Goal: Task Accomplishment & Management: Manage account settings

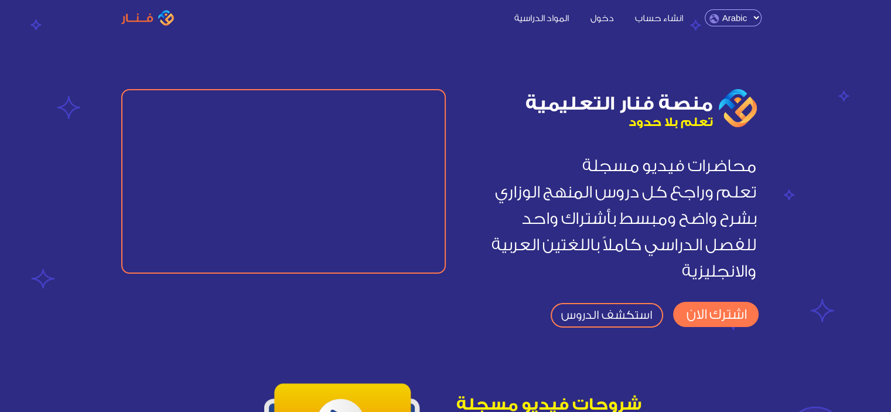
click at [638, 314] on link "استكشف الدروس" at bounding box center [607, 315] width 113 height 25
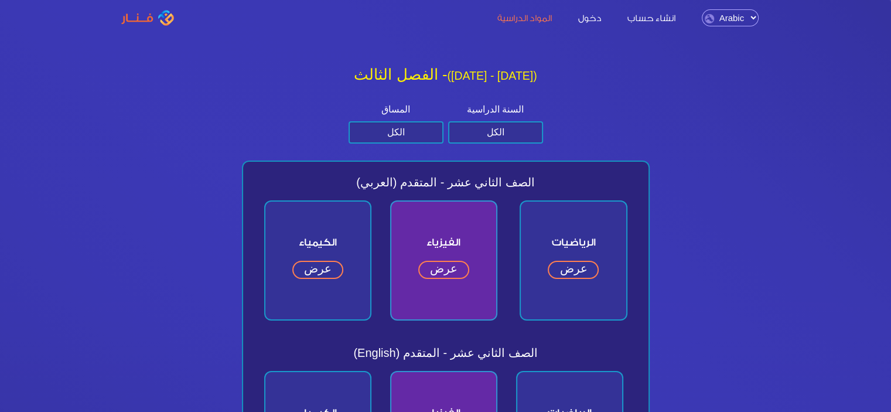
click at [577, 270] on link "عرض" at bounding box center [573, 270] width 51 height 18
click at [459, 63] on div "الفصل الثالث - (2024 - 2025)" at bounding box center [446, 77] width 427 height 32
click at [404, 124] on select "الكل متقدم عام" at bounding box center [396, 132] width 95 height 22
select select "المتقدم"
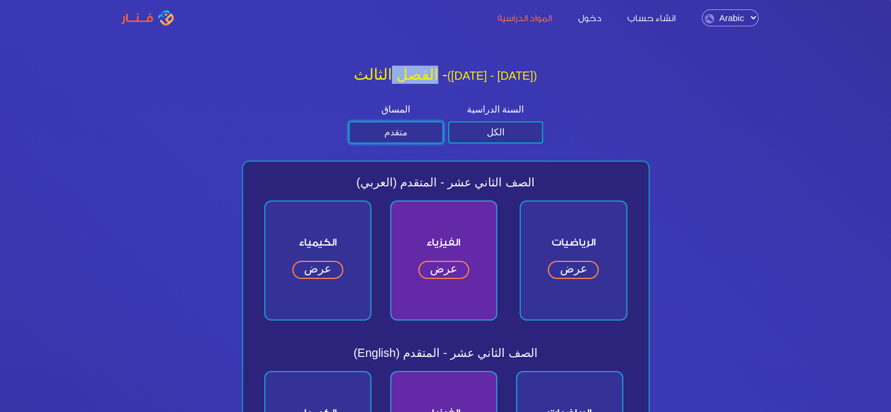
click at [349, 121] on select "الكل متقدم عام" at bounding box center [396, 132] width 95 height 22
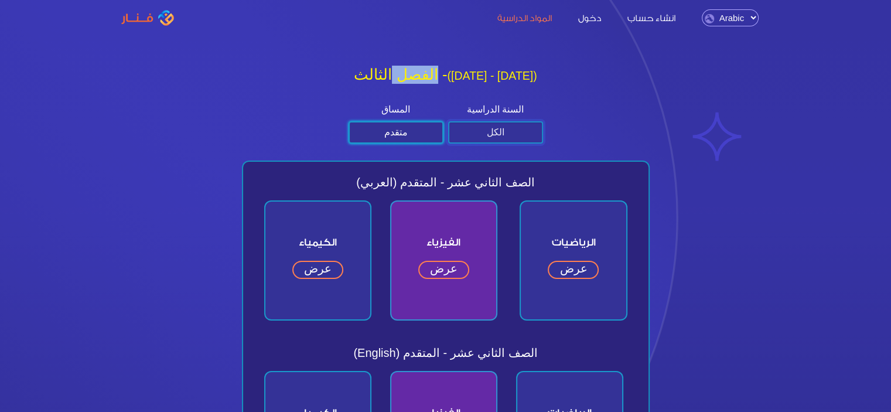
click at [518, 128] on select "الكل الصف الثاني عشر الصف الحادي عشر الصف العاشر الصف التاسع" at bounding box center [495, 132] width 95 height 22
select select "الثاني عشر"
click at [448, 121] on select "الكل الصف الثاني عشر الصف الحادي عشر الصف العاشر الصف التاسع" at bounding box center [495, 132] width 95 height 22
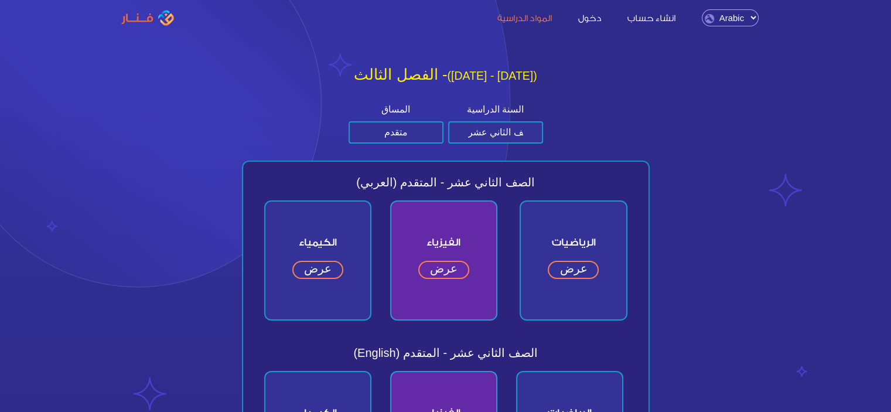
click at [468, 78] on h2 "الفصل الثالث - (2024 - 2025)" at bounding box center [445, 75] width 417 height 18
click at [573, 274] on link "عرض" at bounding box center [573, 270] width 51 height 18
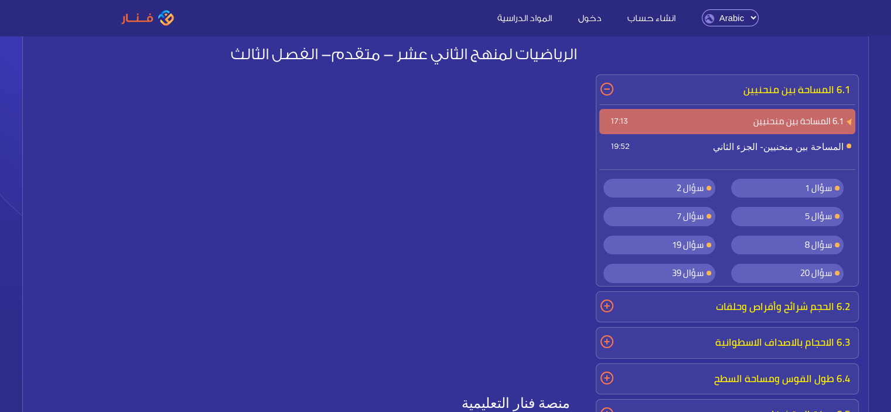
scroll to position [40, 0]
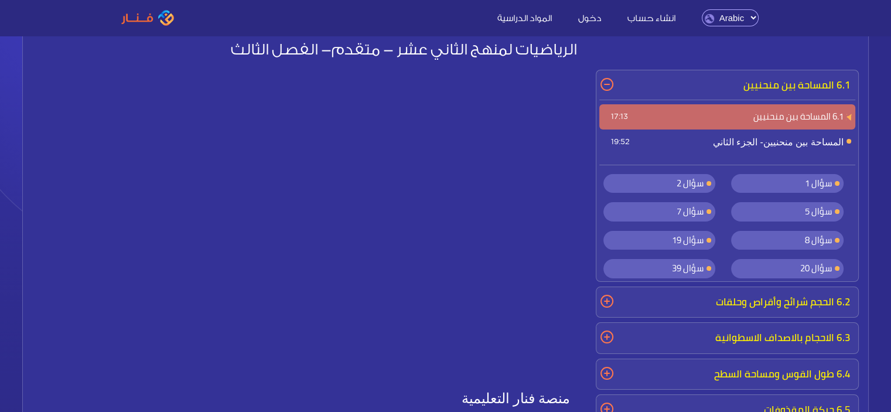
scroll to position [39, 0]
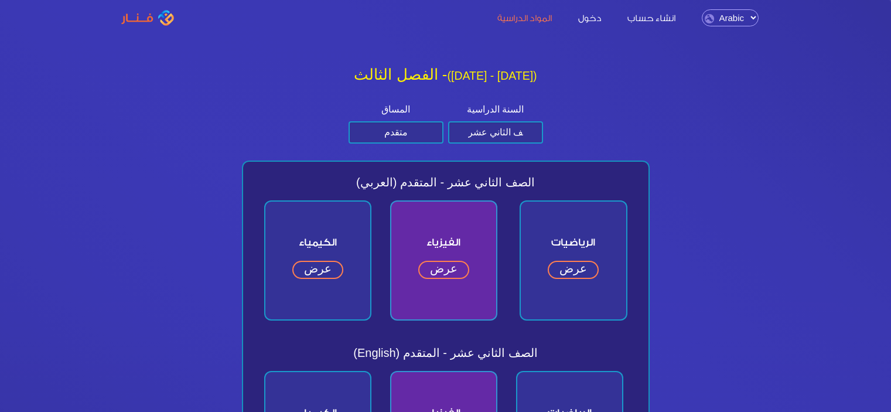
select select "المتقدم"
select select "الثاني عشر"
click at [323, 271] on link "عرض" at bounding box center [317, 270] width 51 height 18
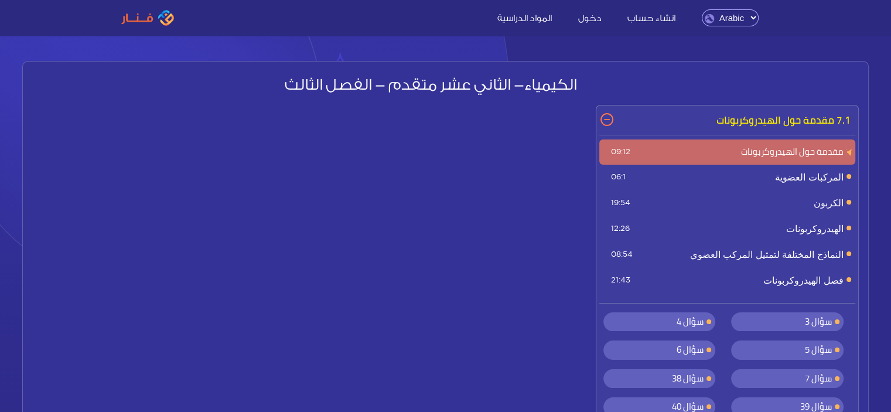
scroll to position [23, 0]
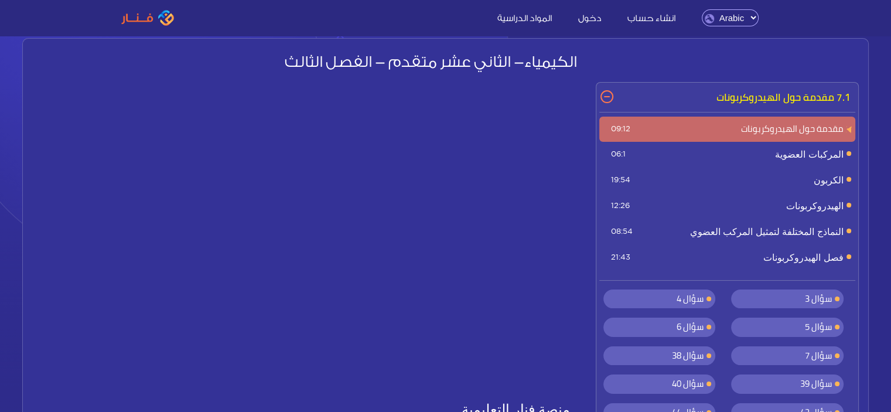
click at [530, 23] on link "المواد الدراسية" at bounding box center [525, 17] width 78 height 12
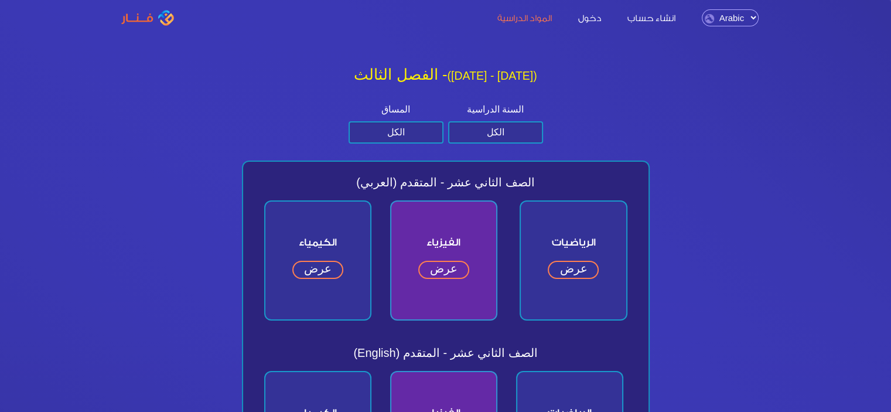
click at [120, 18] on div "انشاء حساب دخول المواد الدراسية Arabic English انشاء حساب دخول المواد الدراسية …" at bounding box center [446, 17] width 668 height 17
click at [134, 22] on img at bounding box center [147, 18] width 53 height 16
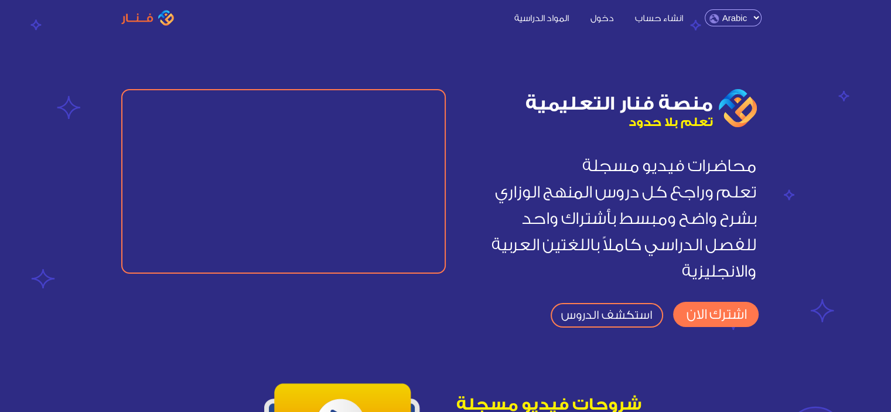
click at [154, 23] on img at bounding box center [147, 18] width 53 height 16
click at [710, 315] on link "اشترك الان" at bounding box center [716, 314] width 86 height 25
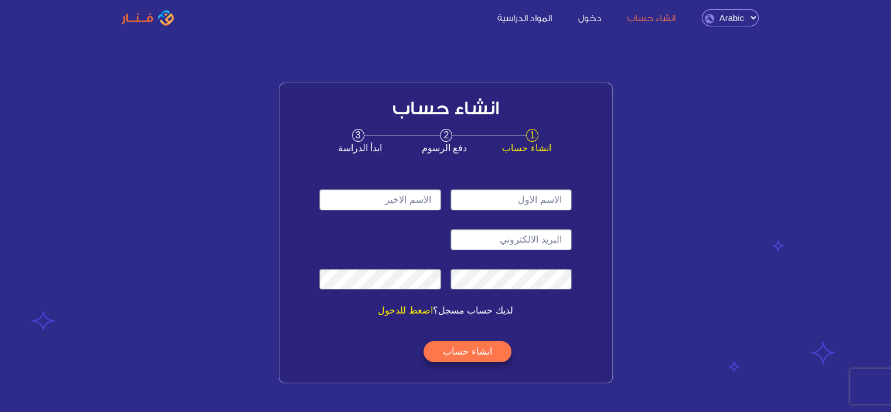
click at [445, 135] on span "2" at bounding box center [446, 135] width 12 height 13
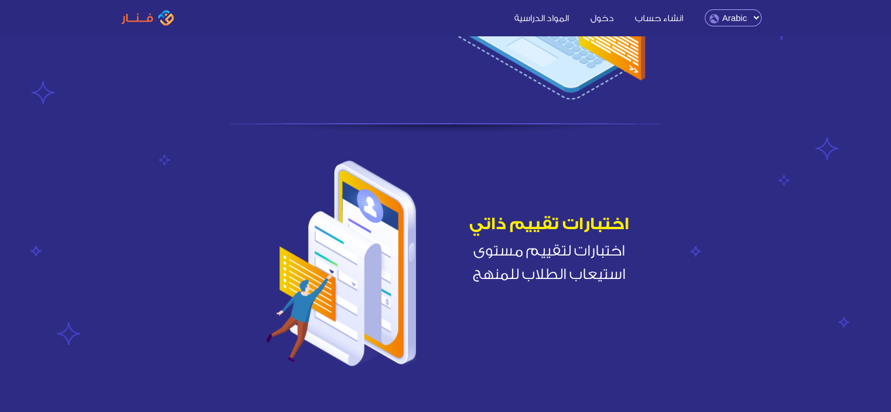
scroll to position [1171, 0]
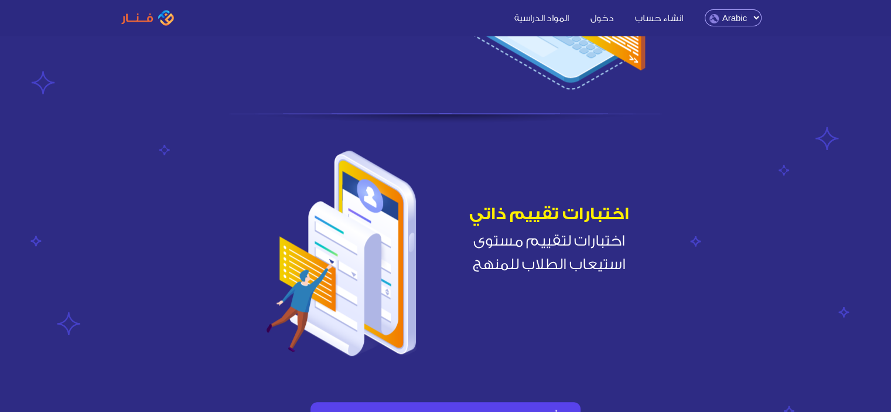
click at [404, 229] on img at bounding box center [341, 253] width 195 height 208
click at [501, 256] on span "اختبارات لتقييم مستوى استيعاب الطلاب للمنهج" at bounding box center [549, 252] width 207 height 47
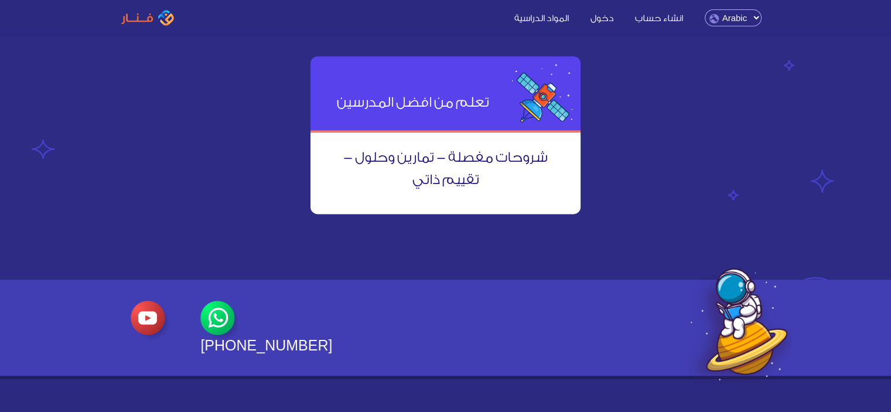
scroll to position [1541, 0]
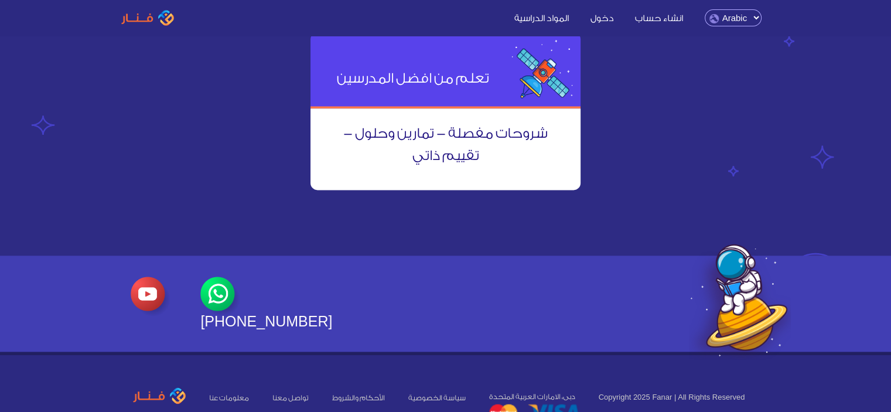
click at [226, 282] on img at bounding box center [220, 297] width 40 height 40
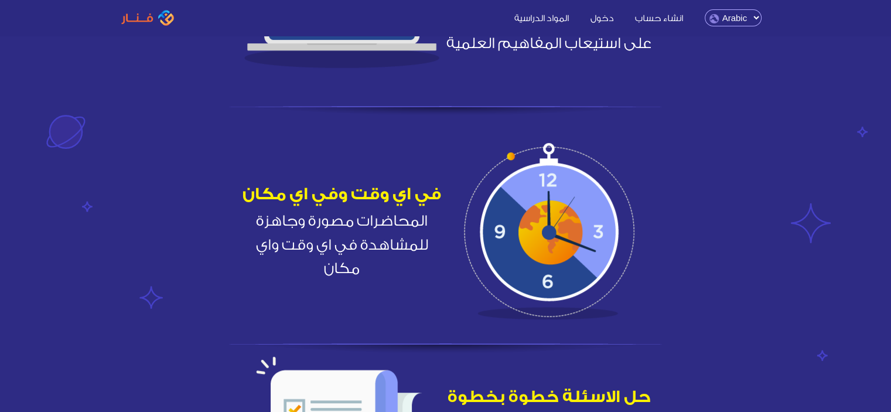
scroll to position [0, 0]
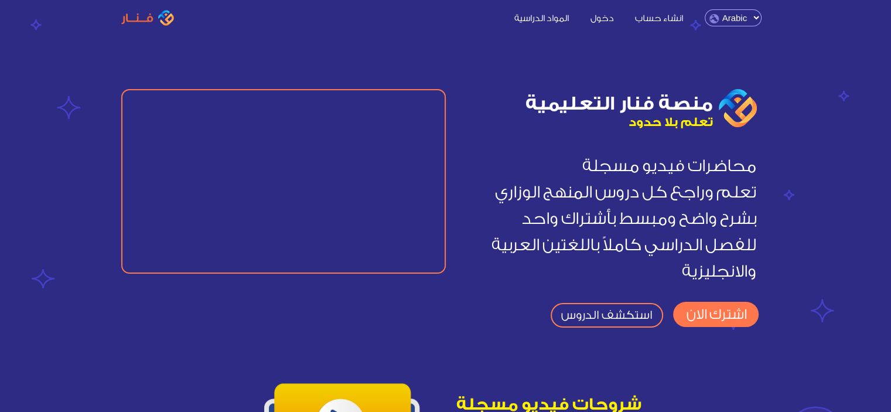
click at [689, 316] on link "اشترك الان" at bounding box center [716, 314] width 86 height 25
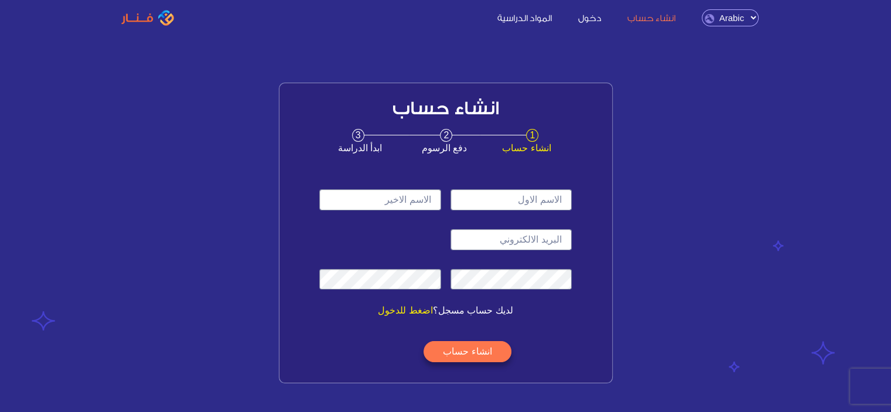
click at [525, 203] on input "text" at bounding box center [511, 199] width 121 height 21
type input "k"
type input "[PERSON_NAME]"
click at [431, 199] on input "text" at bounding box center [379, 199] width 121 height 21
type input "[PERSON_NAME]"
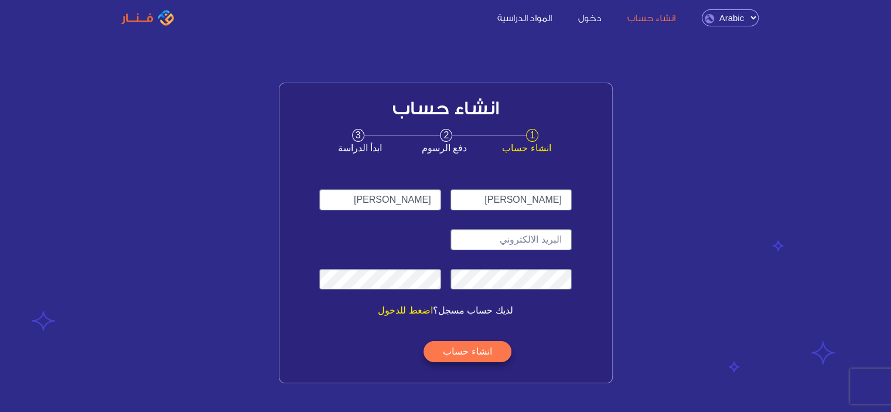
click at [553, 250] on div at bounding box center [511, 239] width 131 height 30
click at [550, 246] on input "email" at bounding box center [511, 239] width 121 height 21
type input "ى"
type input "N"
click at [530, 290] on div at bounding box center [511, 279] width 131 height 30
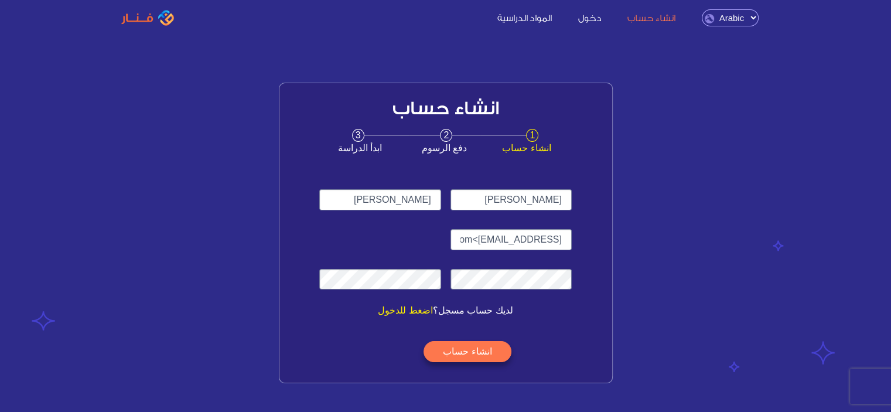
click at [464, 346] on button "انشاء حساب" at bounding box center [467, 351] width 87 height 21
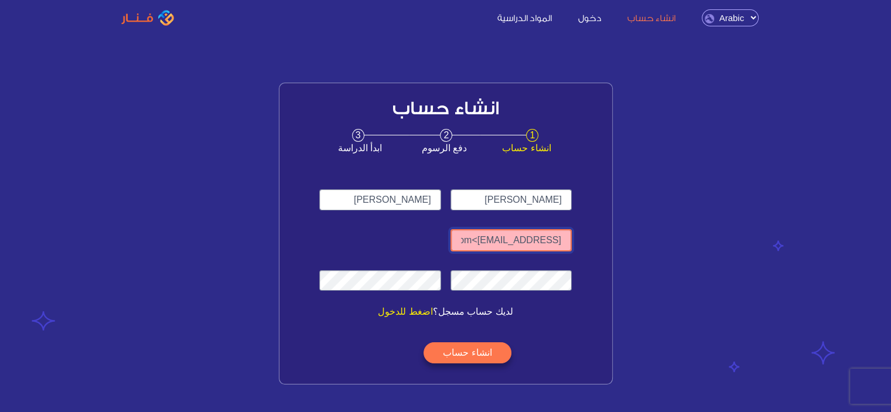
click at [541, 239] on input "noureldeenaly999@gmail>com" at bounding box center [511, 240] width 121 height 22
type input "noureldeenaly999@gmail.com"
click at [450, 346] on button "انشاء حساب" at bounding box center [467, 352] width 87 height 21
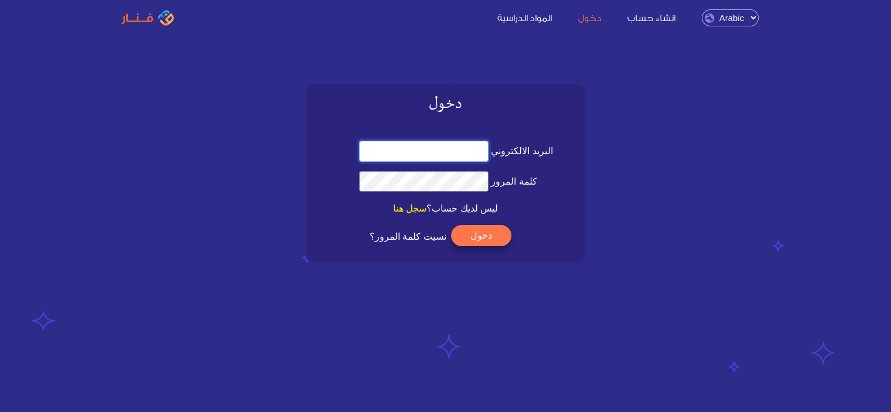
type input "[EMAIL_ADDRESS][DOMAIN_NAME]"
click at [491, 239] on button "دخول" at bounding box center [481, 235] width 60 height 21
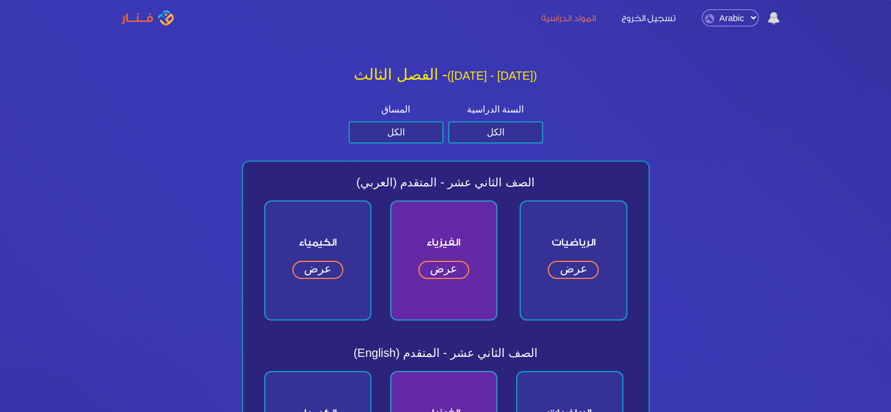
click at [130, 21] on img at bounding box center [147, 18] width 53 height 16
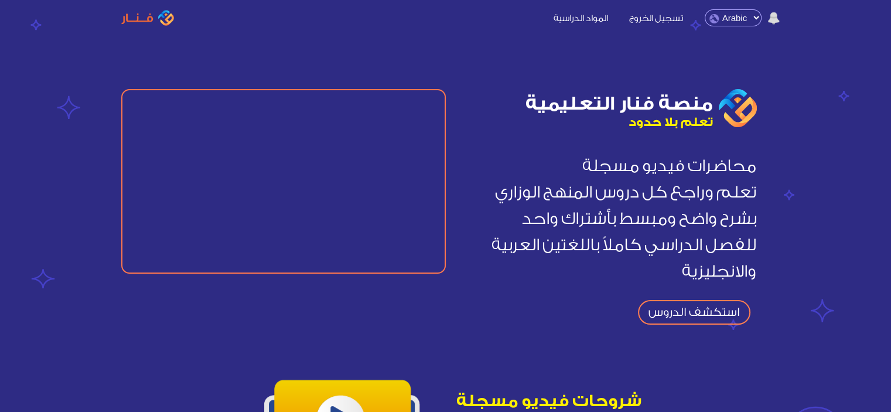
click at [728, 22] on select "English Arabic" at bounding box center [733, 17] width 57 height 17
click at [567, 23] on link "المواد الدراسية" at bounding box center [580, 17] width 73 height 12
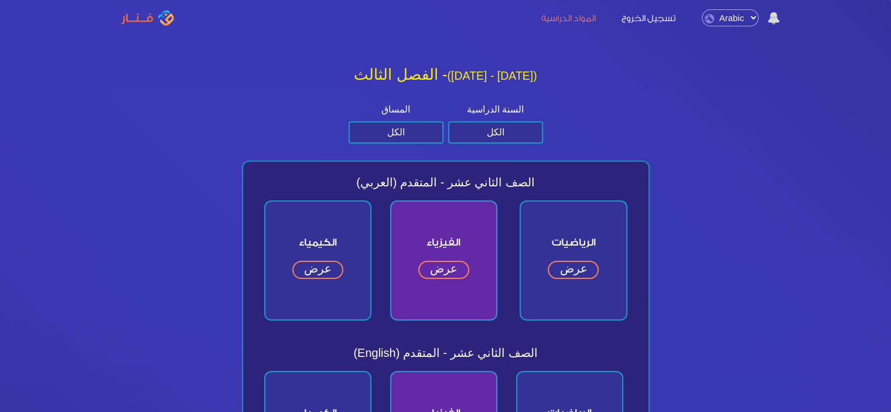
click at [483, 82] on h2 "الفصل الثالث - (2024 - 2025)" at bounding box center [445, 75] width 417 height 18
click at [481, 133] on select "الكل الصف الثاني عشر الصف الحادي عشر الصف العاشر الصف التاسع" at bounding box center [495, 132] width 95 height 22
select select "الثاني عشر"
click at [448, 121] on select "الكل الصف الثاني عشر الصف الحادي عشر الصف العاشر الصف التاسع" at bounding box center [495, 132] width 95 height 22
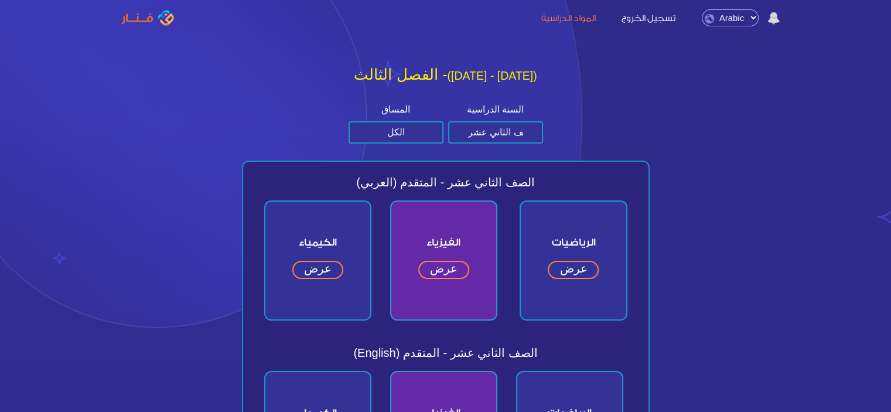
click at [427, 140] on select "الكل متقدم عام" at bounding box center [396, 132] width 95 height 22
select select "المتقدم"
click at [349, 121] on select "الكل متقدم عام" at bounding box center [396, 132] width 95 height 22
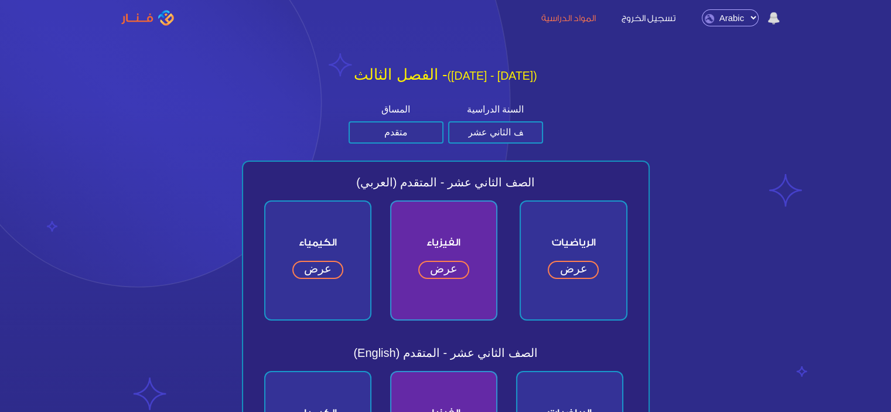
click at [506, 67] on h2 "الفصل الثالث - (2024 - 2025)" at bounding box center [445, 75] width 417 height 18
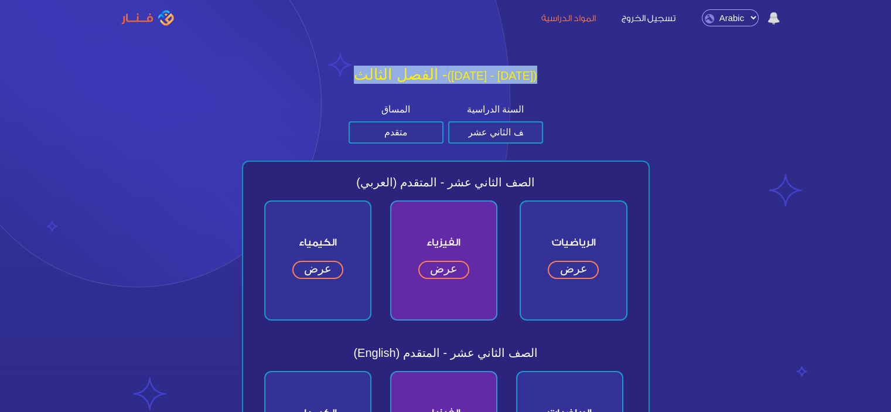
click at [506, 67] on h2 "الفصل الثالث - (2024 - 2025)" at bounding box center [445, 75] width 417 height 18
click at [495, 74] on h2 "الفصل الثالث - (2024 - 2025)" at bounding box center [445, 75] width 417 height 18
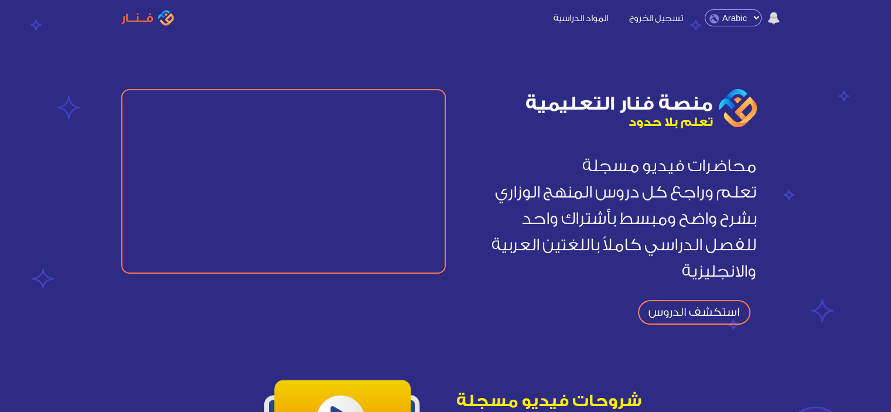
click at [770, 20] on img at bounding box center [774, 18] width 12 height 13
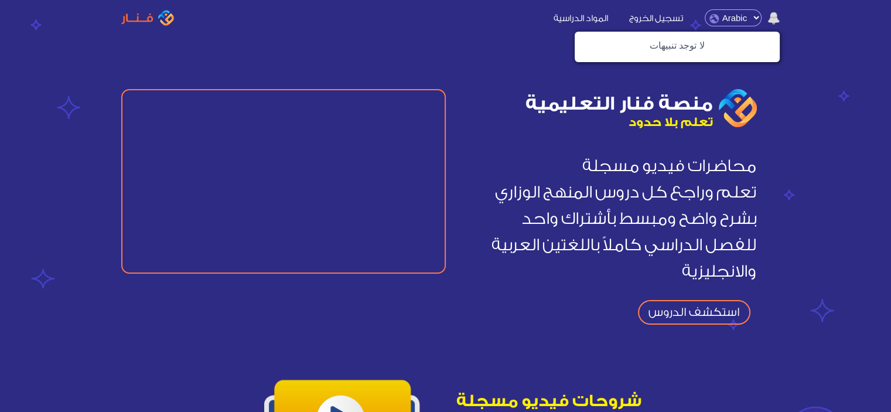
click at [660, 81] on section "منصة فنار التعليمية تعلم بلا حدود محاضرات فيديو مسجلة تعلم وراجع كل دروس المنهج…" at bounding box center [445, 170] width 891 height 341
click at [168, 29] on nav "لا توجد تنبيهات تسجيل الخروج المواد الدراسية" at bounding box center [445, 18] width 891 height 36
click at [161, 28] on nav "لا توجد تنبيهات تسجيل الخروج المواد الدراسية" at bounding box center [445, 18] width 891 height 36
click at [151, 18] on img at bounding box center [147, 18] width 53 height 16
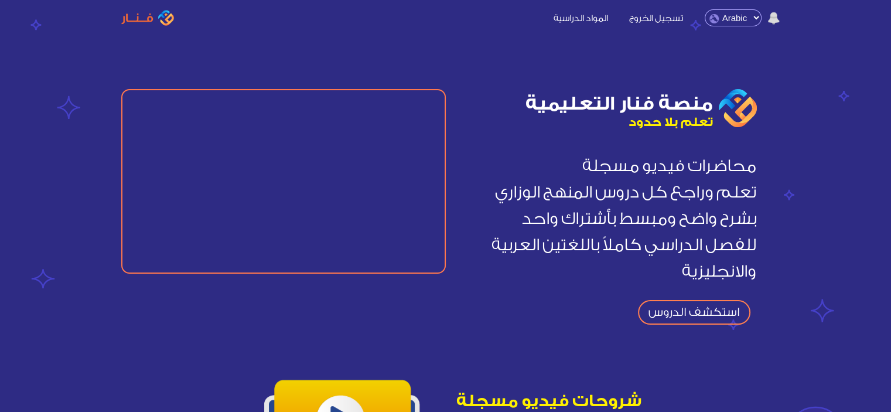
click at [676, 295] on span "محاضرات فيديو مسجلة تعلم وراجع كل دروس المنهج الوزاري بشرح واضح ومبسط بأشتراك و…" at bounding box center [608, 218] width 325 height 169
click at [636, 23] on link "تسجيل الخروج" at bounding box center [655, 17] width 73 height 12
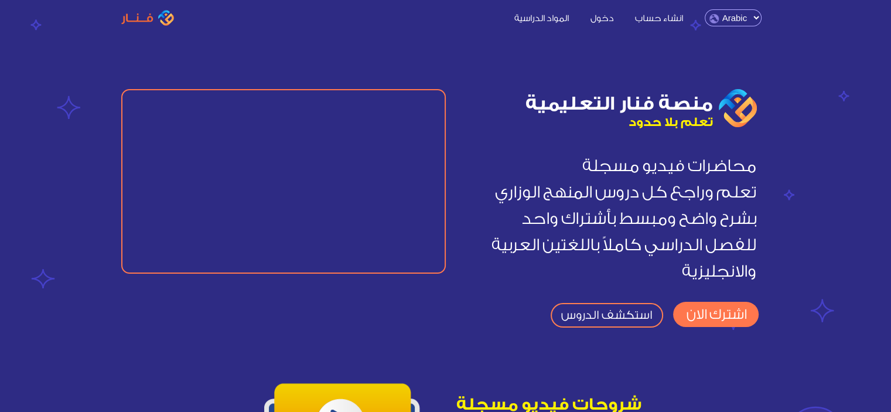
click at [675, 311] on link "اشترك الان" at bounding box center [716, 314] width 86 height 25
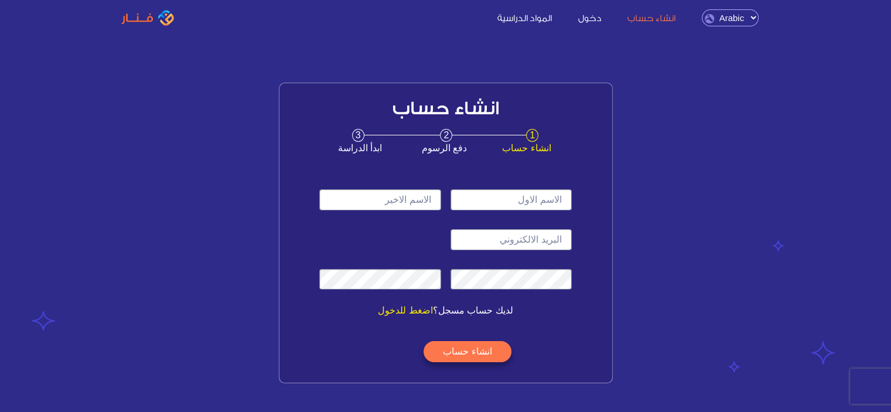
click at [417, 312] on link "اضغط للدخول" at bounding box center [405, 310] width 54 height 10
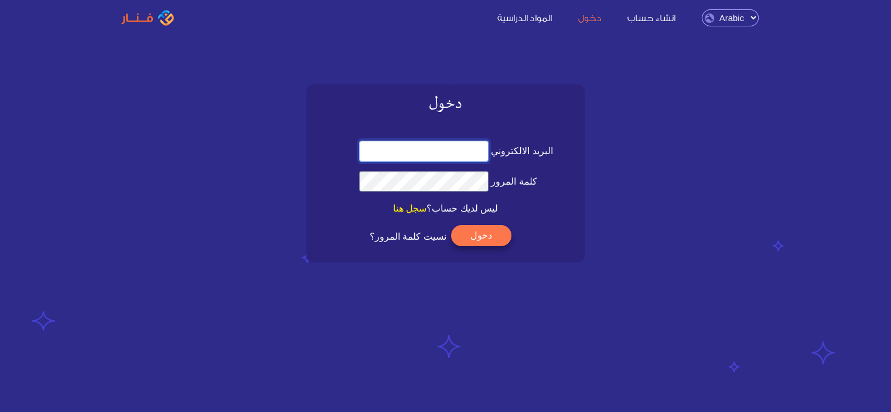
type input "[EMAIL_ADDRESS][DOMAIN_NAME]"
click at [488, 241] on button "دخول" at bounding box center [481, 235] width 60 height 21
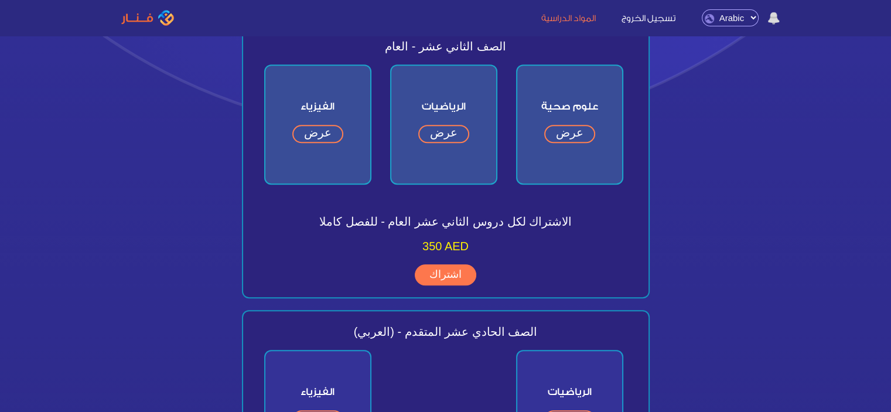
scroll to position [752, 0]
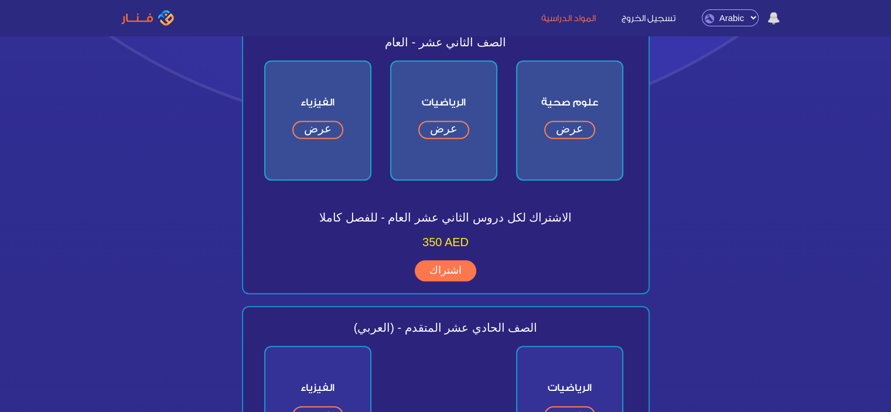
click at [658, 16] on link "تسجيل الخروج" at bounding box center [648, 17] width 77 height 12
